Goal: Information Seeking & Learning: Learn about a topic

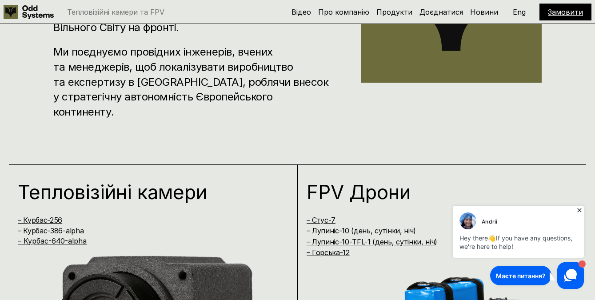
scroll to position [483, 0]
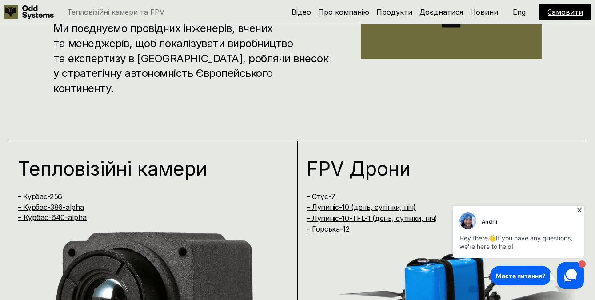
click at [579, 207] on icon at bounding box center [579, 210] width 9 height 9
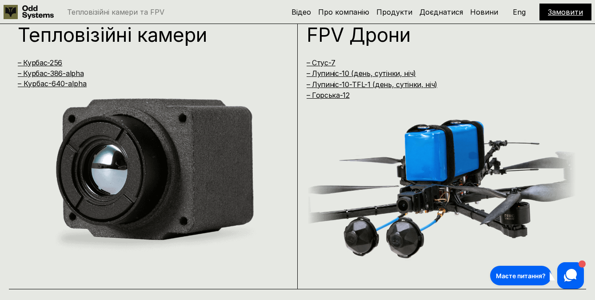
scroll to position [615, 0]
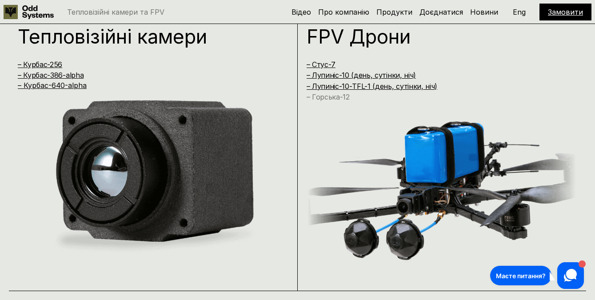
click at [329, 97] on link "– Горська-12" at bounding box center [327, 96] width 43 height 9
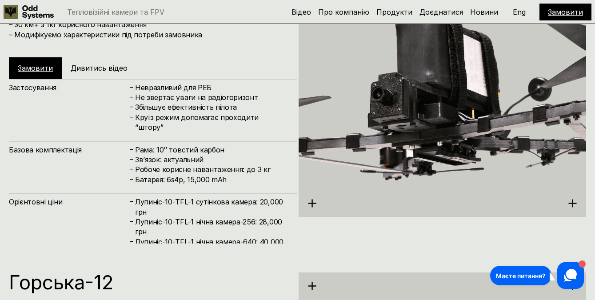
scroll to position [2473, 0]
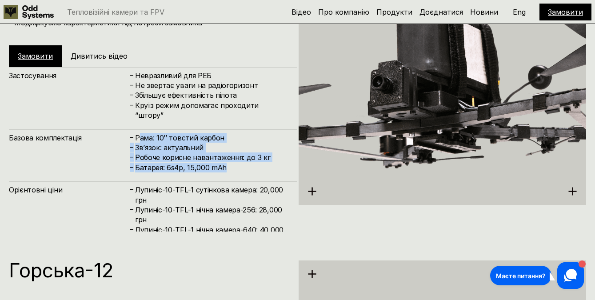
drag, startPoint x: 141, startPoint y: 128, endPoint x: 231, endPoint y: 154, distance: 93.6
click at [231, 154] on div "– Рама: 10’’ товстий карбон – Зв’язок: актуальний – Робоче корисне навантаження…" at bounding box center [208, 153] width 159 height 40
click at [231, 163] on h4 "Батарея: 6s4p, 15,000 mAh" at bounding box center [211, 168] width 153 height 10
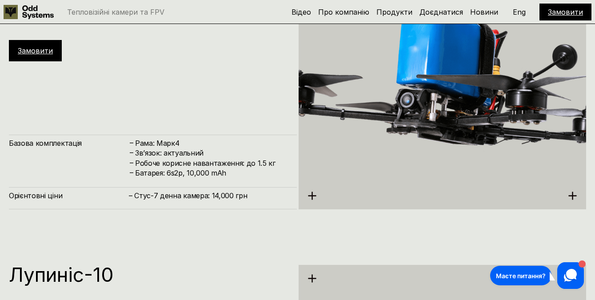
scroll to position [1868, 0]
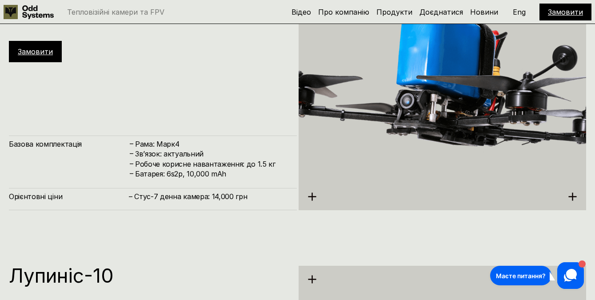
click at [430, 92] on img at bounding box center [442, 88] width 288 height 322
drag, startPoint x: 569, startPoint y: 195, endPoint x: 538, endPoint y: 184, distance: 33.2
click at [570, 195] on icon at bounding box center [572, 196] width 9 height 9
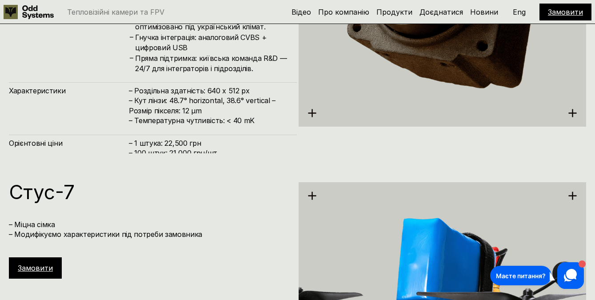
scroll to position [1646, 0]
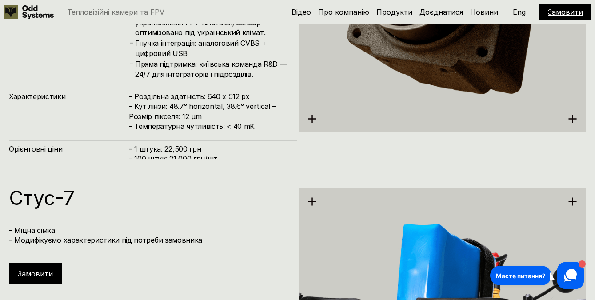
drag, startPoint x: 183, startPoint y: 163, endPoint x: 180, endPoint y: 159, distance: 4.6
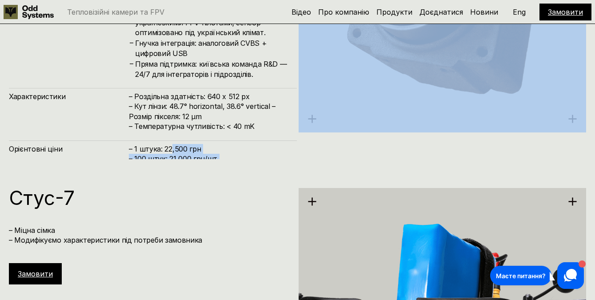
drag, startPoint x: 171, startPoint y: 150, endPoint x: 206, endPoint y: 153, distance: 34.8
click at [205, 149] on h4 "– 1 штука: 22,500 грн – 100 штук: 21,000 грн/шт – ⁠1000+ штук: звʼяжіться з нами" at bounding box center [208, 159] width 159 height 30
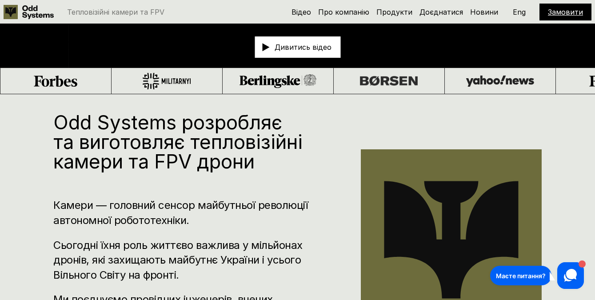
scroll to position [0, 0]
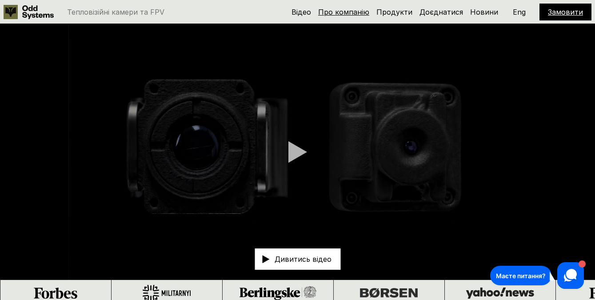
click at [348, 10] on link "Про компанію" at bounding box center [343, 12] width 51 height 9
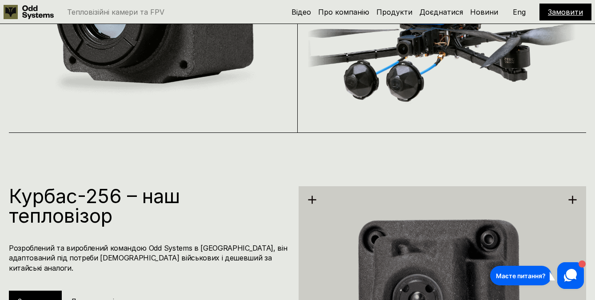
scroll to position [776, 0]
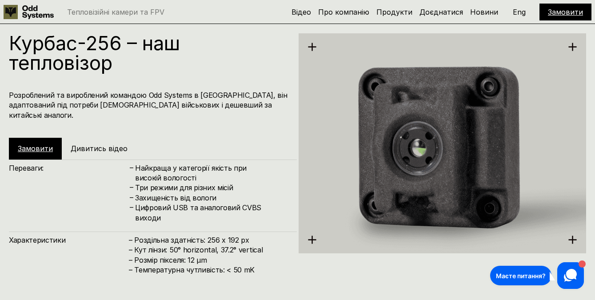
click at [413, 155] on img at bounding box center [442, 144] width 288 height 296
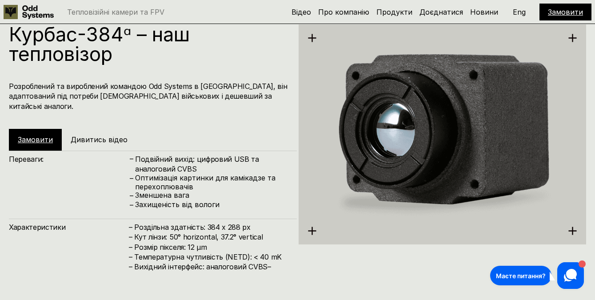
scroll to position [1235, 0]
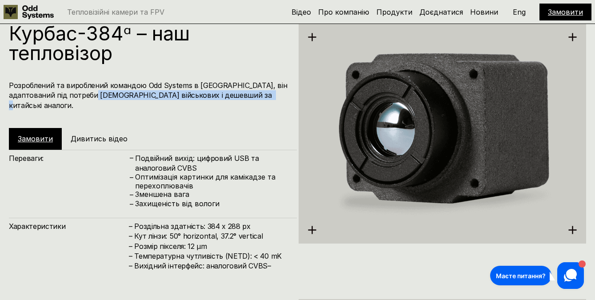
drag, startPoint x: 134, startPoint y: 89, endPoint x: 247, endPoint y: 92, distance: 113.3
click at [247, 92] on h4 "Розроблений та вироблений командою Odd Systems в [GEOGRAPHIC_DATA], він адаптов…" at bounding box center [148, 95] width 279 height 30
